Goal: Complete application form

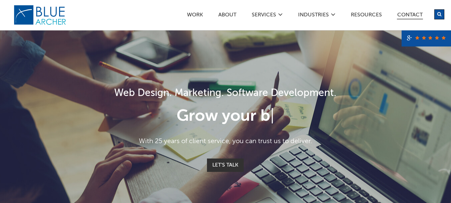
click at [406, 14] on link "Contact" at bounding box center [410, 15] width 26 height 7
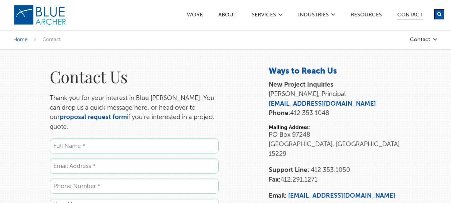
click at [108, 144] on ul "Name * Email * Phone * Website URL Comments Source_Page__c contact Email This f…" at bounding box center [134, 203] width 169 height 130
click at [97, 138] on input "Name *" at bounding box center [134, 145] width 169 height 15
type input "Aaron Marty"
type input "aaron@aaronmarty.com"
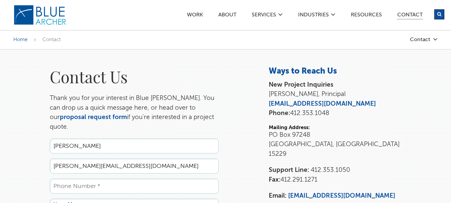
type input "3477633111"
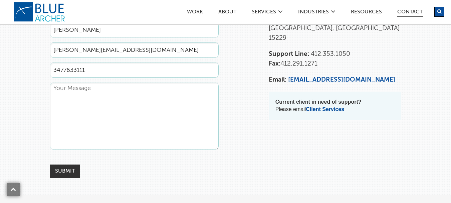
scroll to position [111, 0]
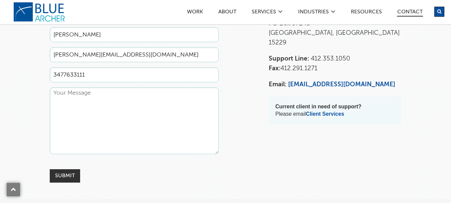
click at [88, 107] on textarea "Comments" at bounding box center [134, 120] width 169 height 67
paste textarea "https://aaronmarty.com"
click at [92, 89] on textarea "https://aaronmarty.com" at bounding box center [134, 120] width 169 height 67
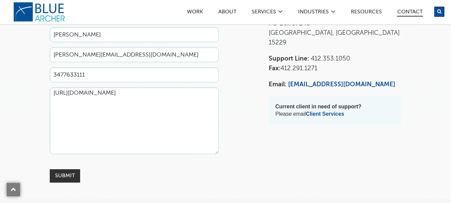
paste textarea "Hi, I’m Aaron Marty, a Web Designer with over 10 years of experience, specializ…"
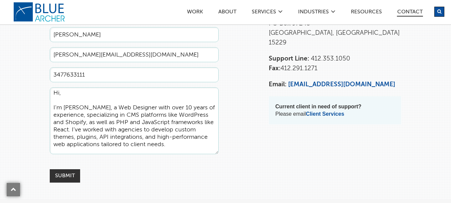
scroll to position [84, 0]
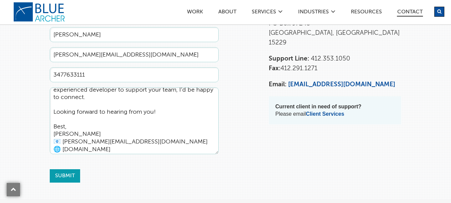
type textarea "Hi, I’m Aaron Marty, a Web Designer with over 10 years of experience, specializ…"
click at [71, 169] on input "Submit" at bounding box center [65, 175] width 30 height 13
